Goal: Task Accomplishment & Management: Use online tool/utility

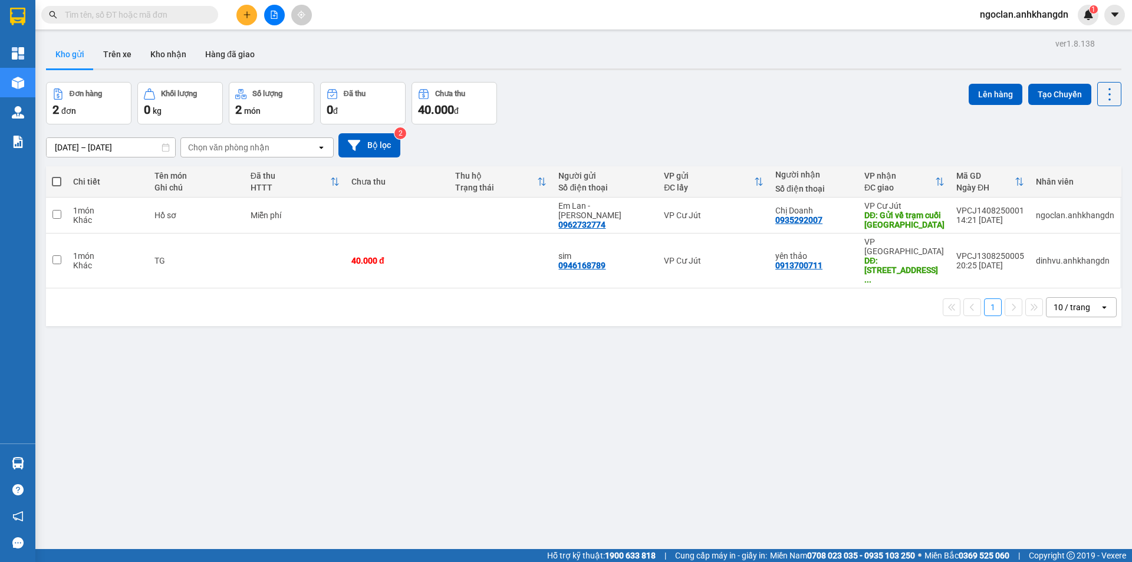
click at [575, 298] on div "1 10 / trang open" at bounding box center [584, 307] width 1066 height 20
click at [739, 361] on div "ver 1.8.138 Kho gửi Trên xe Kho nhận Hàng đã giao Đơn hàng 2 đơn Khối lượng 0 k…" at bounding box center [583, 316] width 1085 height 562
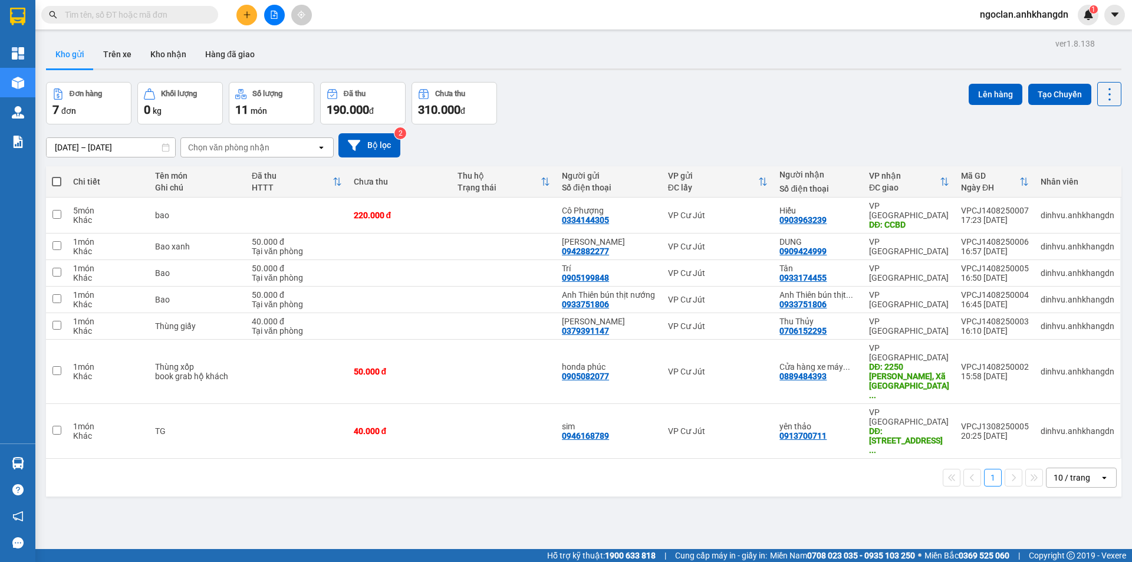
click at [386, 468] on div "1 10 / trang open" at bounding box center [584, 478] width 1066 height 20
click at [277, 19] on button at bounding box center [274, 15] width 21 height 21
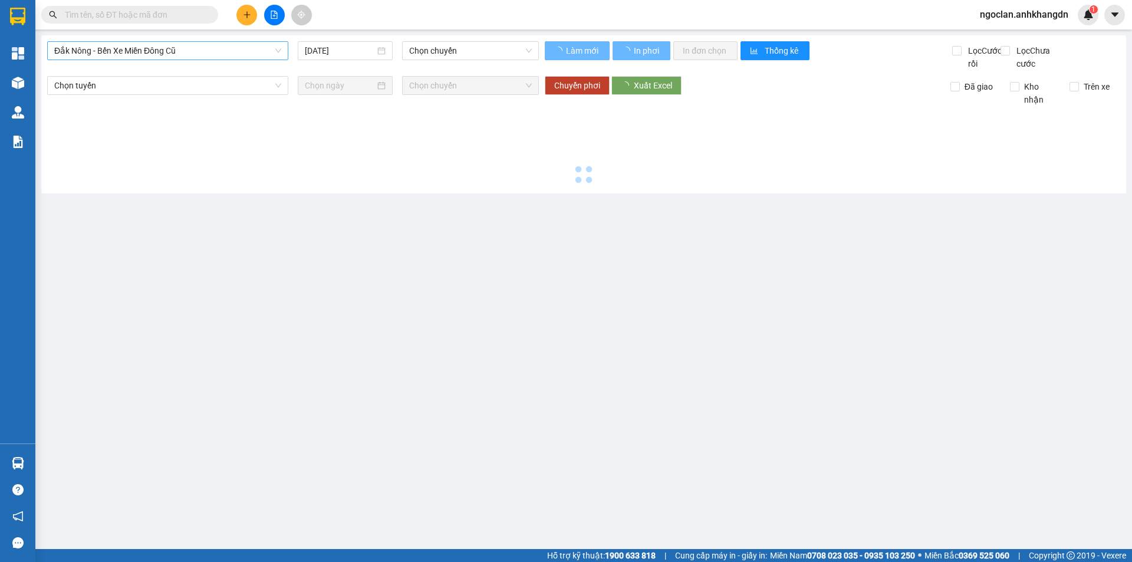
click at [216, 52] on span "Đắk Nông - Bến Xe Miền Đông Cũ" at bounding box center [167, 51] width 227 height 18
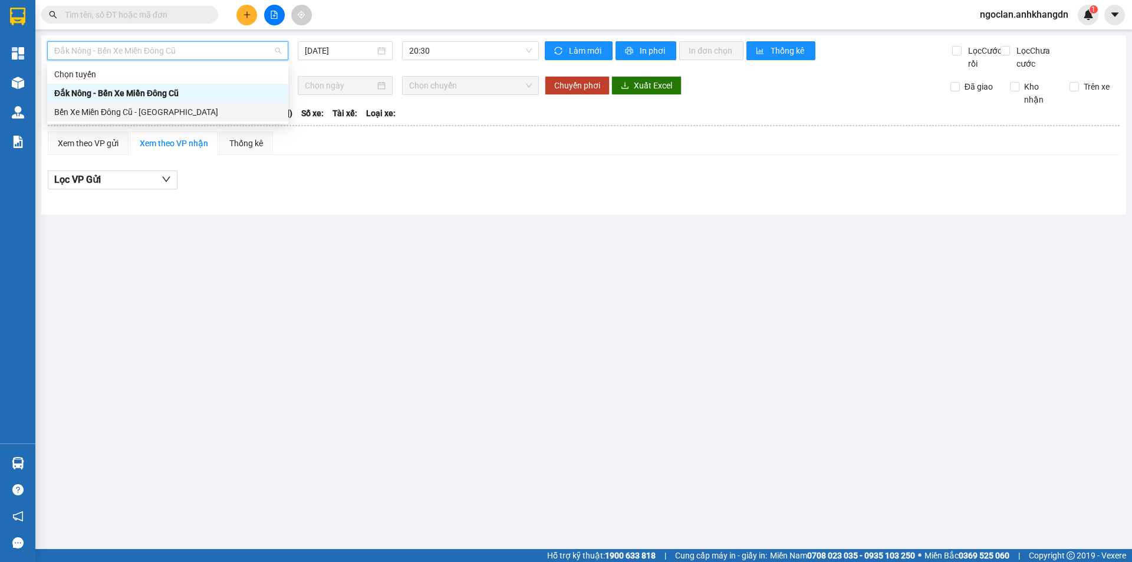
click at [235, 107] on div "Bến Xe Miền Đông Cũ - [GEOGRAPHIC_DATA]" at bounding box center [167, 112] width 227 height 13
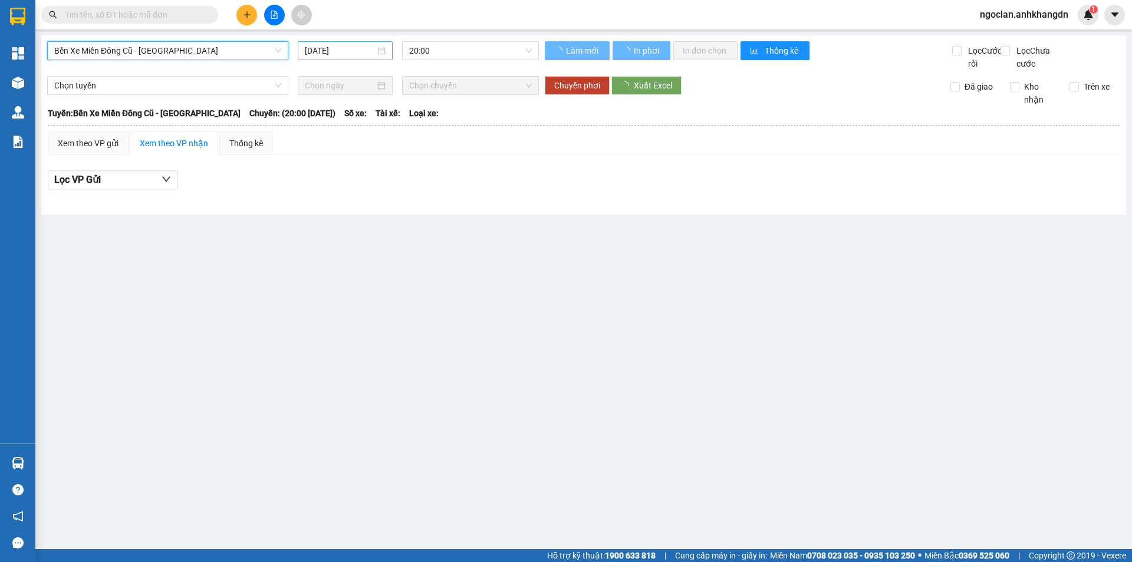
click at [321, 53] on input "[DATE]" at bounding box center [340, 50] width 70 height 13
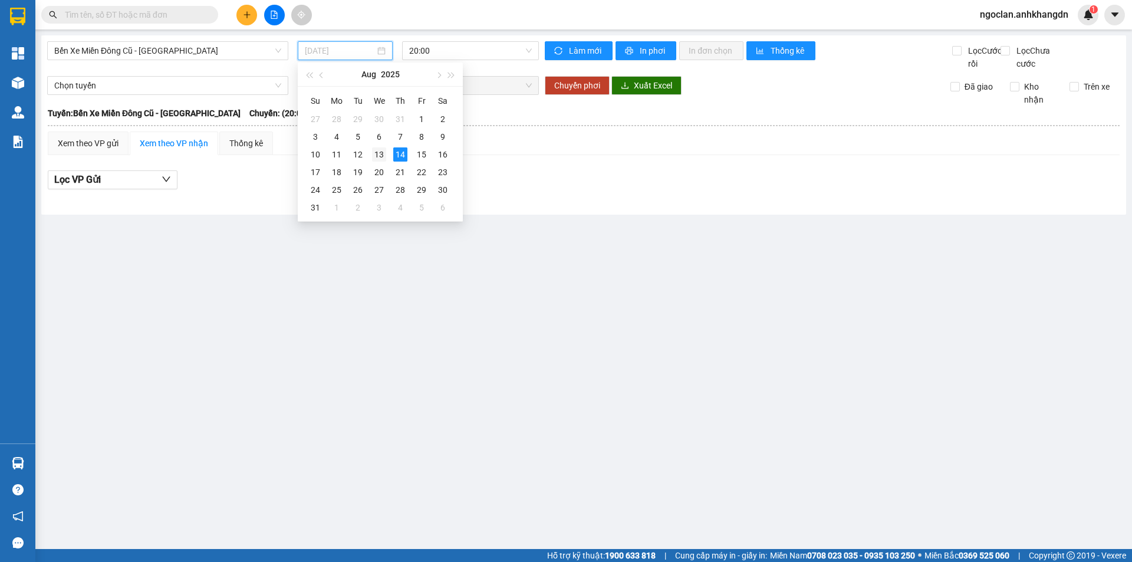
click at [378, 149] on div "13" at bounding box center [379, 154] width 14 height 14
type input "[DATE]"
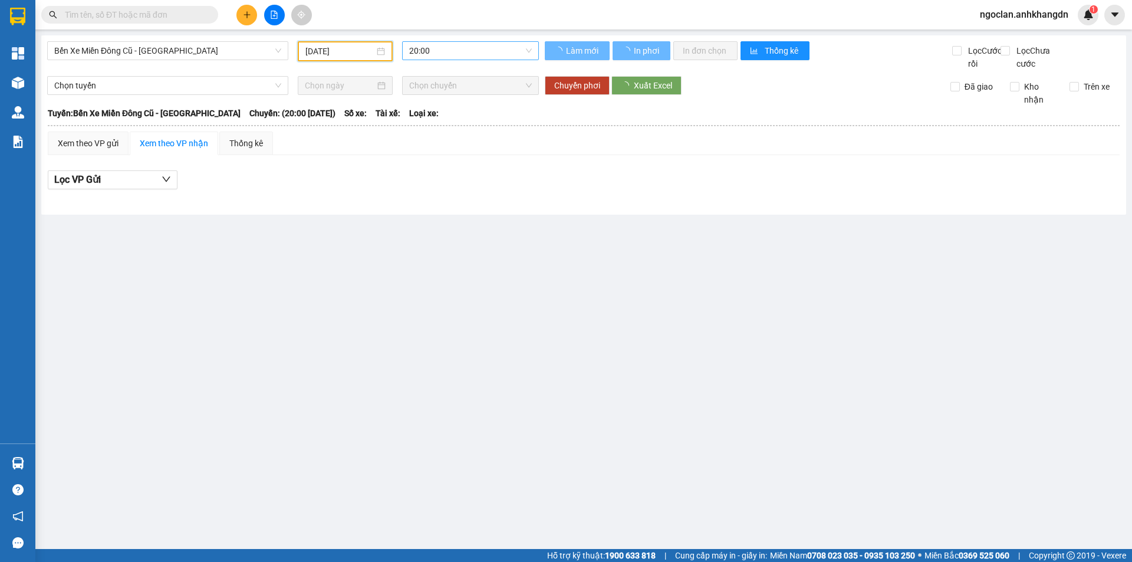
click at [440, 54] on span "20:00" at bounding box center [470, 51] width 123 height 18
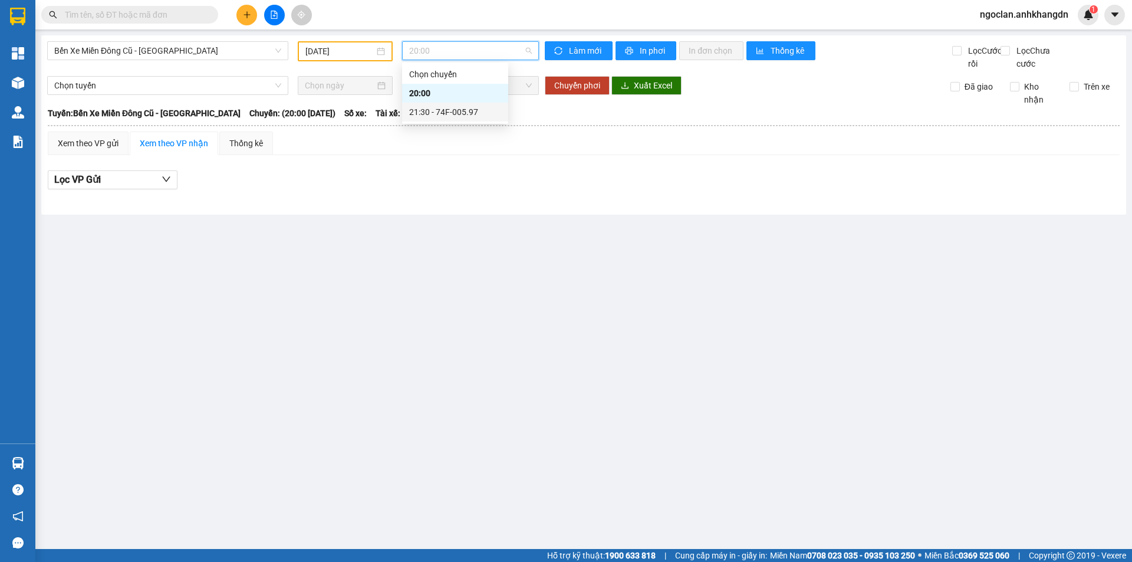
click at [448, 107] on div "21:30 - 74F-005.97" at bounding box center [455, 112] width 92 height 13
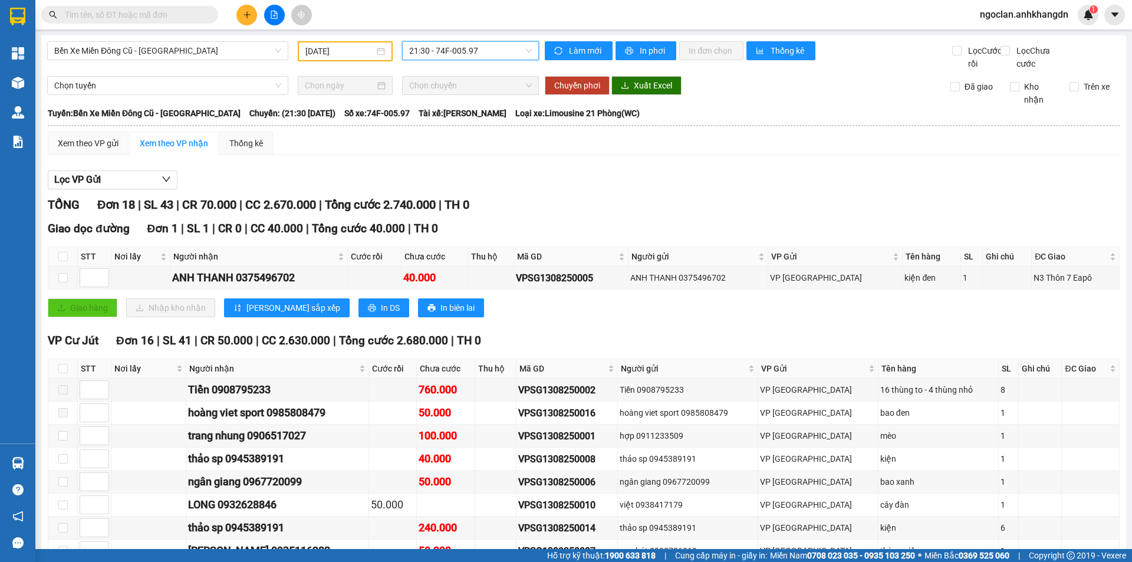
click at [460, 171] on div "Xem theo VP gửi Xem theo VP nhận Thống kê Lọc VP Gửi TỔNG Đơn 18 | SL 43 | CR …" at bounding box center [584, 515] width 1072 height 769
